Goal: Task Accomplishment & Management: Use online tool/utility

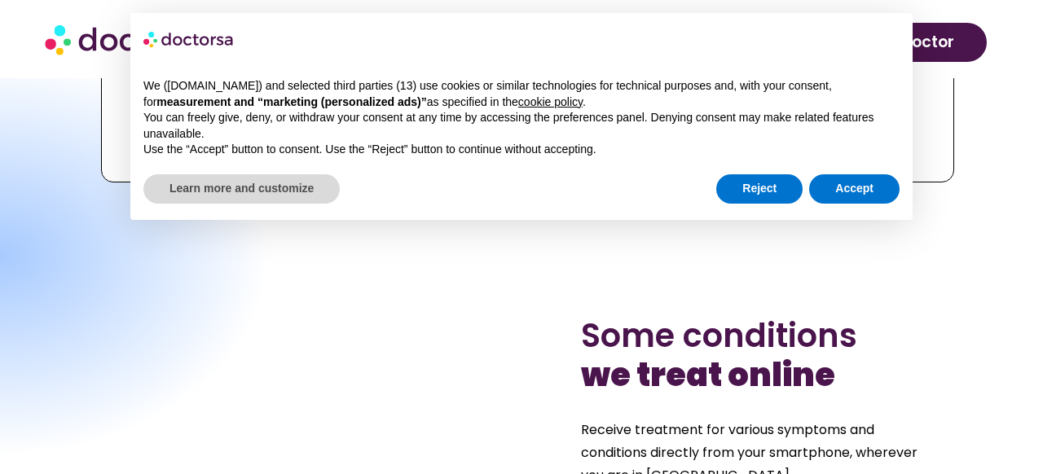
scroll to position [993, 0]
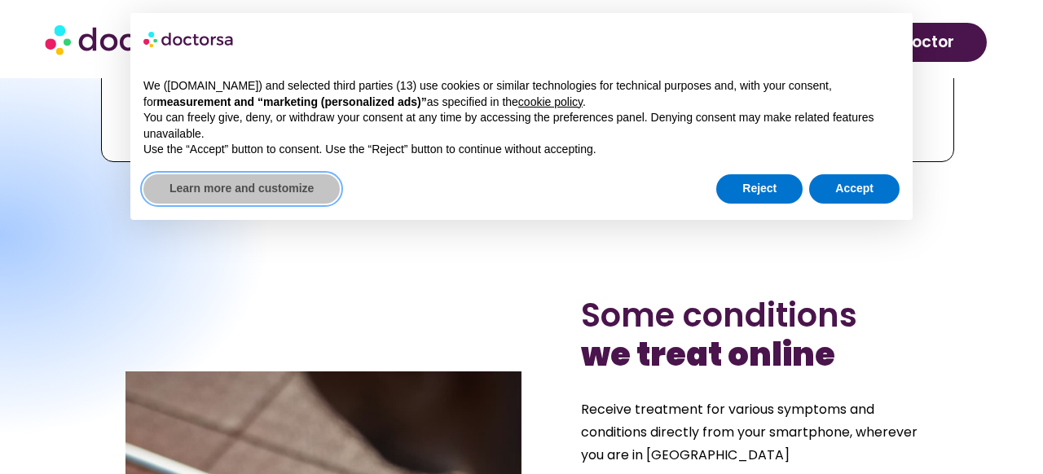
click at [267, 192] on button "Learn more and customize" at bounding box center [241, 188] width 196 height 29
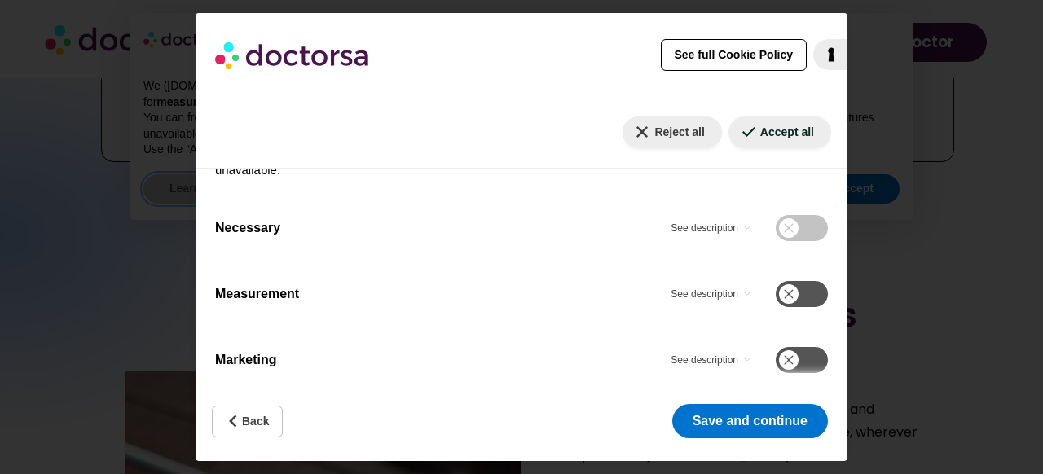
scroll to position [320, 0]
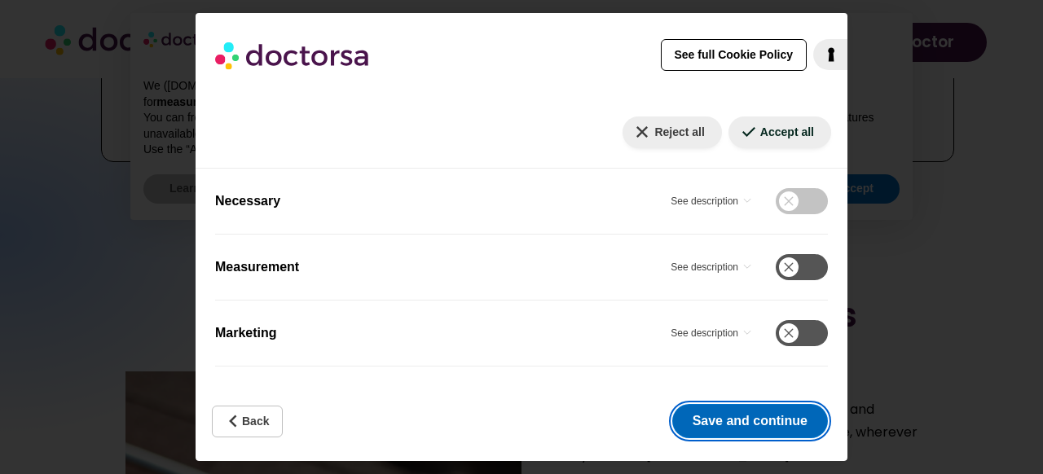
click at [754, 421] on button "Save and continue" at bounding box center [750, 421] width 156 height 34
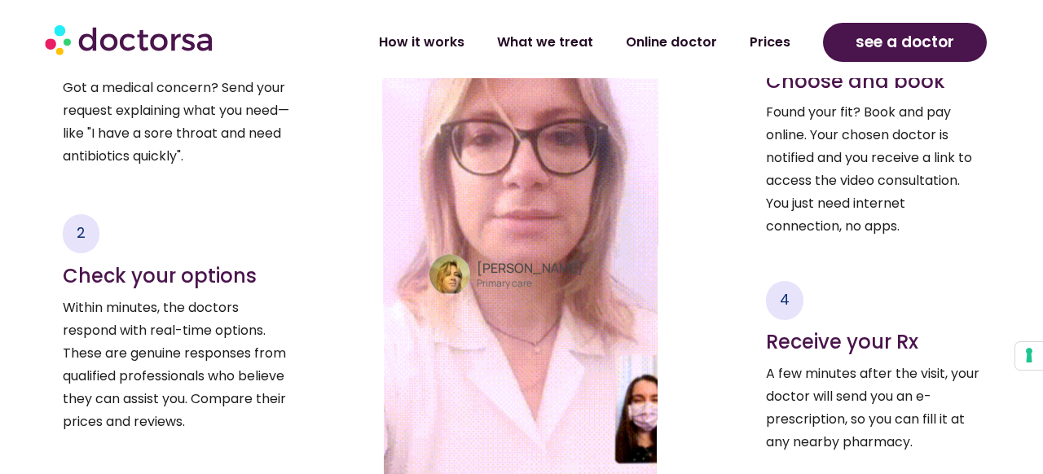
scroll to position [2397, 0]
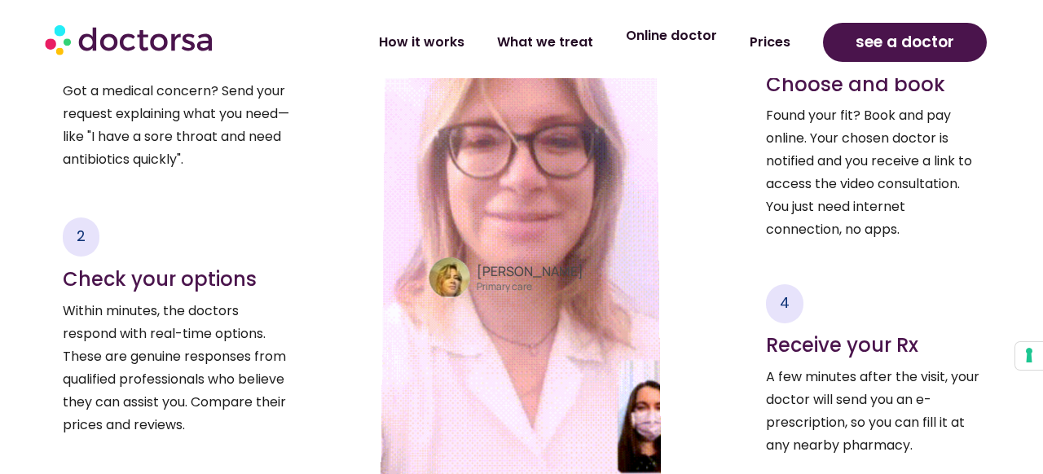
click at [693, 35] on link "Online doctor" at bounding box center [672, 35] width 124 height 37
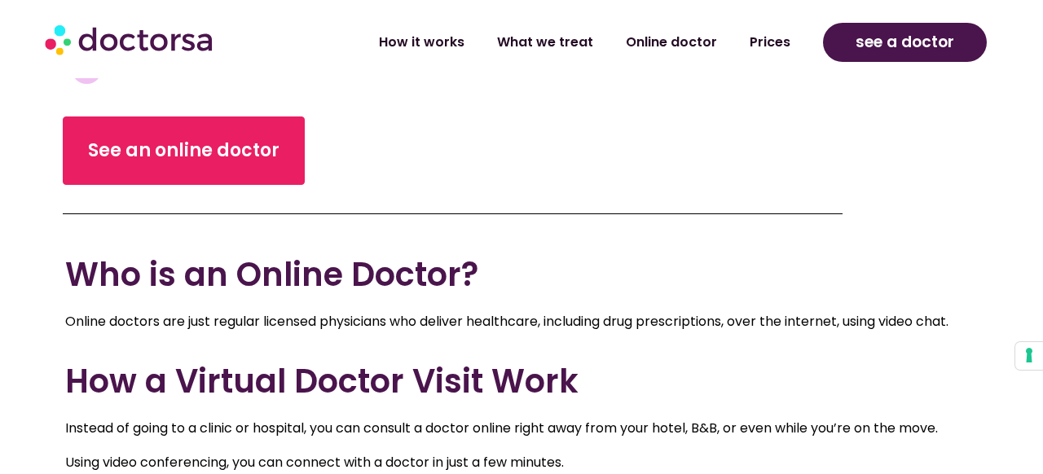
scroll to position [364, 0]
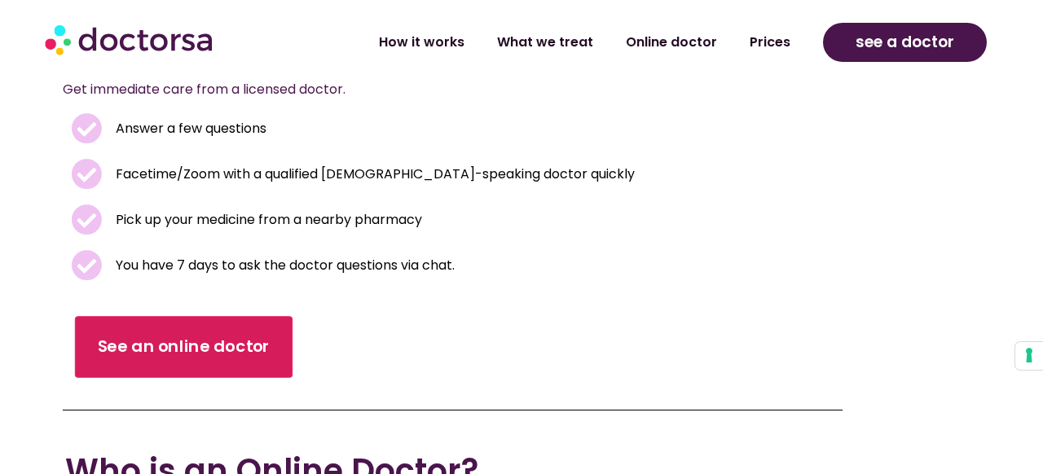
click at [168, 341] on span "See an online doctor" at bounding box center [184, 347] width 173 height 24
